Goal: Information Seeking & Learning: Find contact information

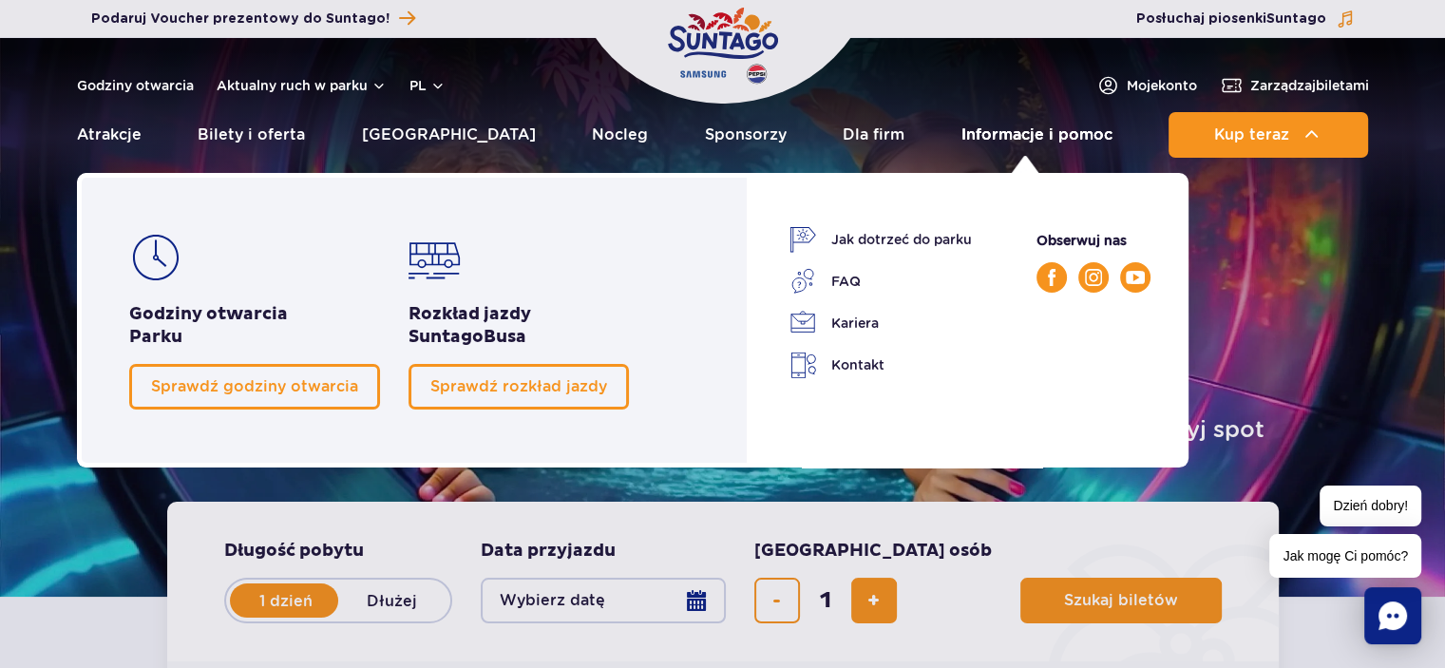
click at [1026, 141] on link "Informacje i pomoc" at bounding box center [1037, 135] width 151 height 46
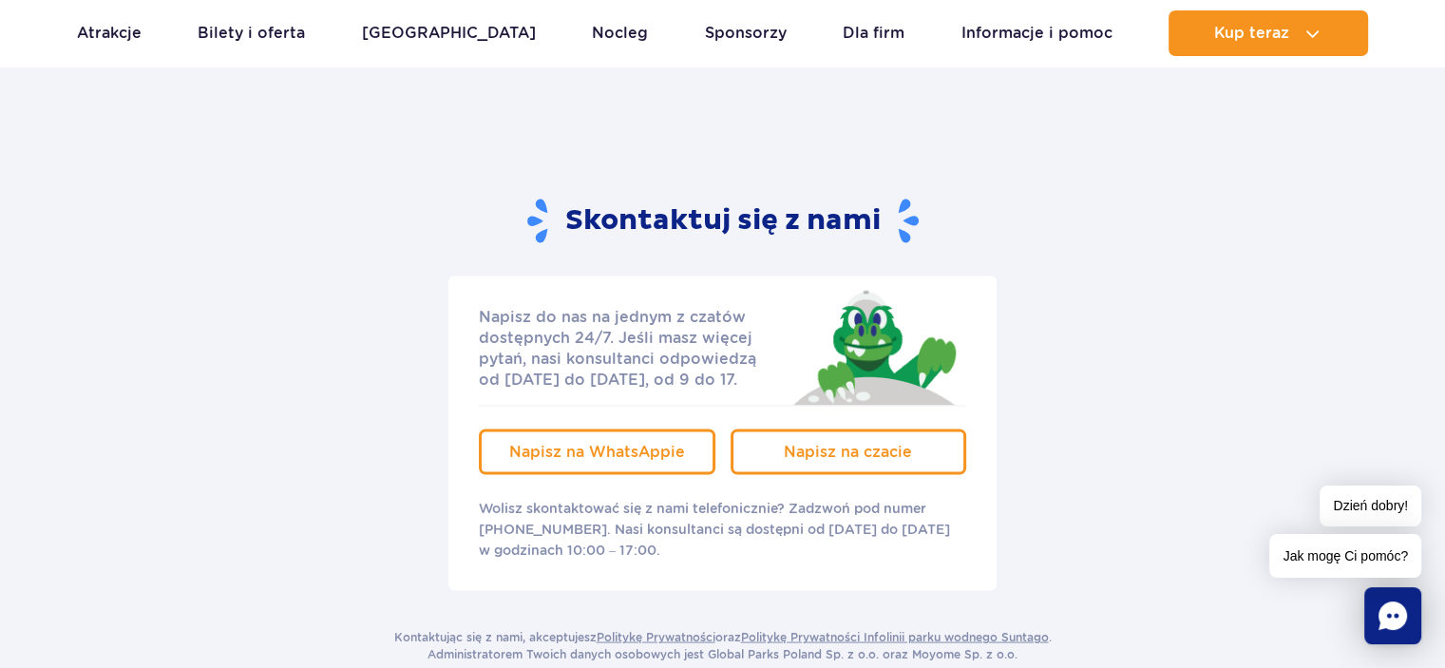
scroll to position [3516, 0]
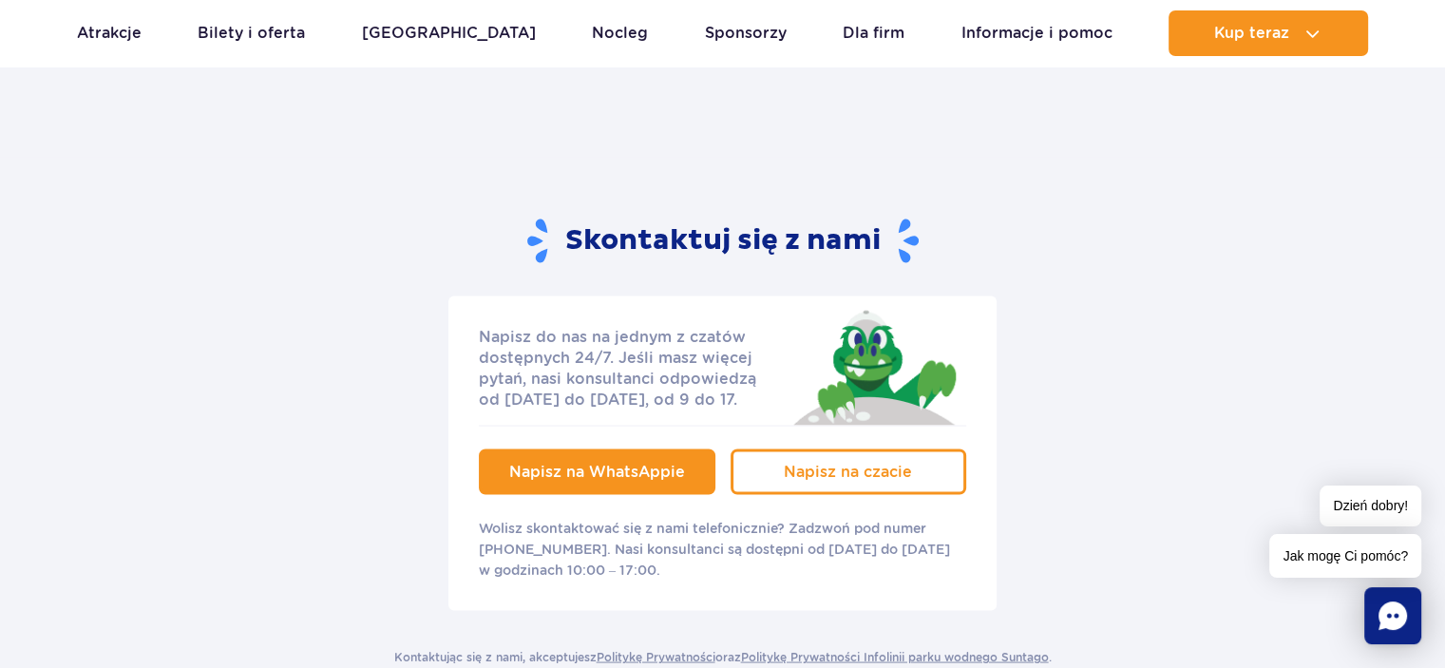
click at [589, 462] on span "Napisz na WhatsAppie" at bounding box center [597, 471] width 176 height 18
